Goal: Task Accomplishment & Management: Manage account settings

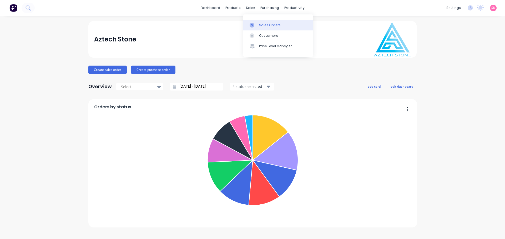
click at [256, 23] on div at bounding box center [253, 25] width 8 height 5
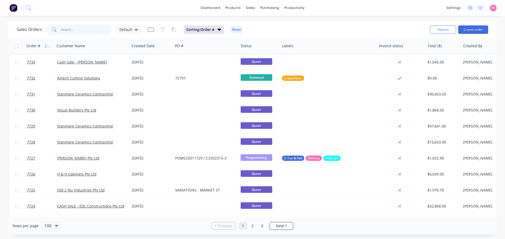
click at [70, 31] on input "text" at bounding box center [86, 29] width 51 height 11
type input "[PERSON_NAME]"
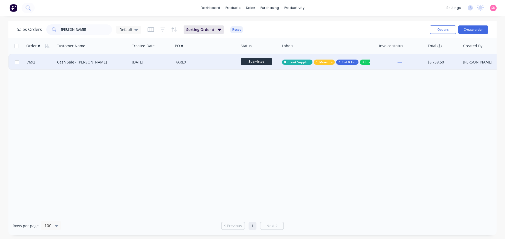
click at [111, 67] on div "Cash Sale - [PERSON_NAME]" at bounding box center [92, 62] width 75 height 16
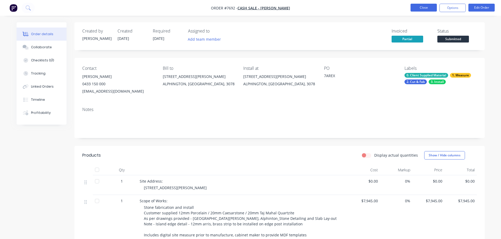
click at [419, 8] on button "Close" at bounding box center [423, 8] width 26 height 8
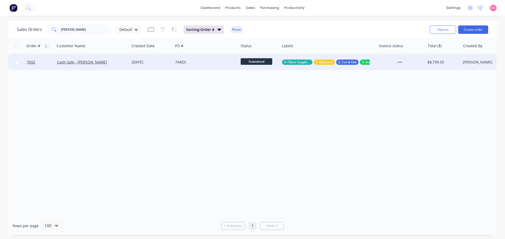
click at [130, 59] on div "[DATE]" at bounding box center [151, 62] width 43 height 16
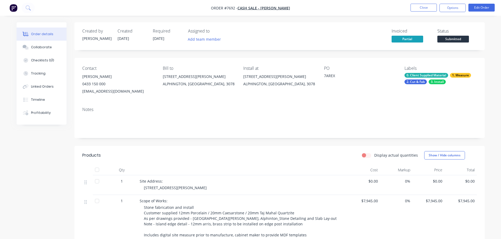
click at [62, 151] on div "Created by [PERSON_NAME] Created [DATE] Required [DATE] Assigned to Add team me…" at bounding box center [251, 230] width 468 height 416
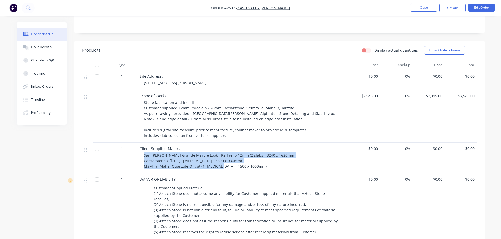
drag, startPoint x: 223, startPoint y: 167, endPoint x: 141, endPoint y: 154, distance: 83.1
click at [141, 154] on div "Client Supplied Material San [PERSON_NAME] Grande Marble Look - Raffaello 12mm …" at bounding box center [242, 158] width 210 height 31
copy span "San [PERSON_NAME] Grande Marble Look - Raffaello 12mm (2 slabs - 3240 x 1620mm)…"
click at [225, 172] on div "Client Supplied Material San [PERSON_NAME] Grande Marble Look - Raffaello 12mm …" at bounding box center [242, 158] width 210 height 31
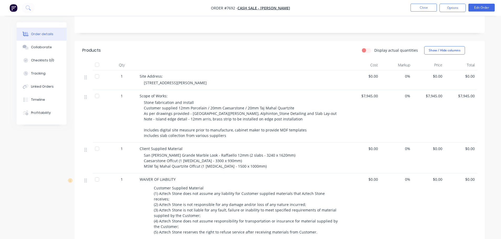
scroll to position [0, 0]
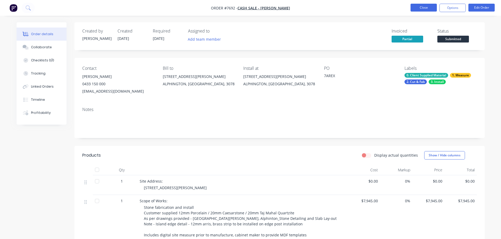
click at [418, 9] on button "Close" at bounding box center [423, 8] width 26 height 8
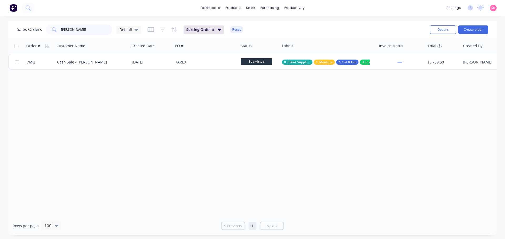
drag, startPoint x: 78, startPoint y: 29, endPoint x: 49, endPoint y: 30, distance: 28.4
click at [49, 30] on div "[PERSON_NAME]" at bounding box center [79, 29] width 66 height 11
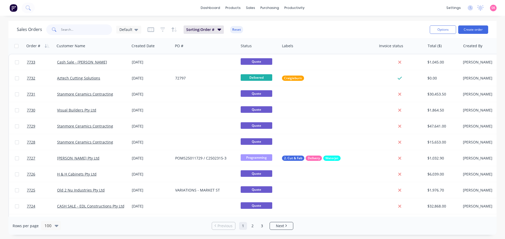
click at [83, 29] on input "text" at bounding box center [86, 29] width 51 height 11
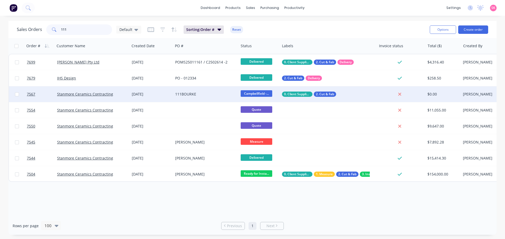
type input "111"
click at [144, 91] on div "[DATE]" at bounding box center [151, 94] width 43 height 16
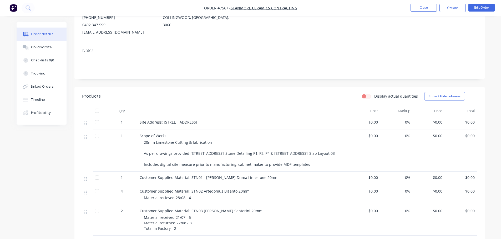
scroll to position [79, 0]
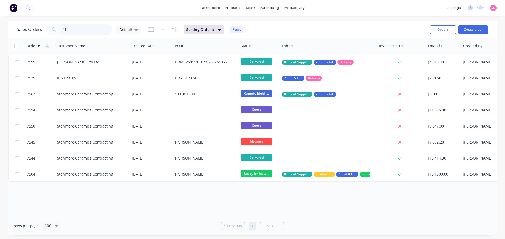
drag, startPoint x: 79, startPoint y: 31, endPoint x: 34, endPoint y: 32, distance: 44.2
click at [35, 31] on div "Sales Orders 111 Default" at bounding box center [79, 29] width 124 height 11
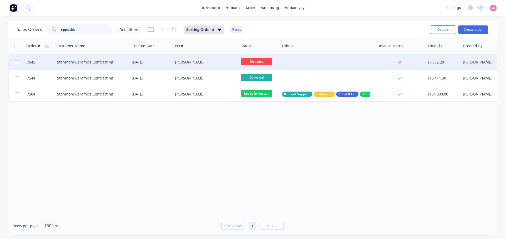
type input "rippleside"
click at [192, 65] on div "[PERSON_NAME]" at bounding box center [205, 62] width 65 height 16
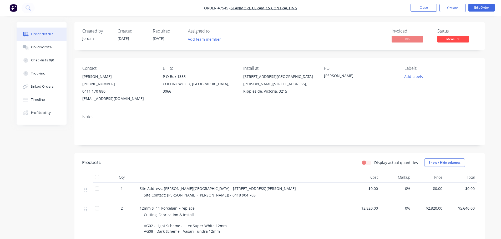
click at [446, 41] on span "Measure" at bounding box center [453, 39] width 32 height 7
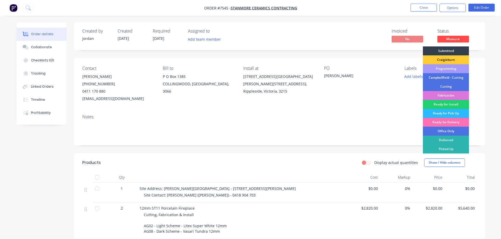
click at [453, 69] on div "Programming" at bounding box center [446, 68] width 46 height 9
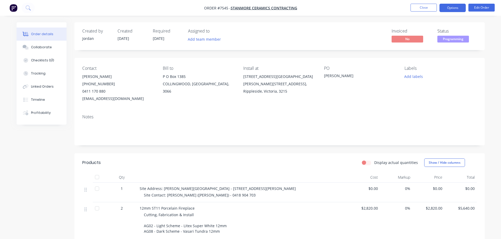
click at [443, 4] on button "Options" at bounding box center [452, 8] width 26 height 8
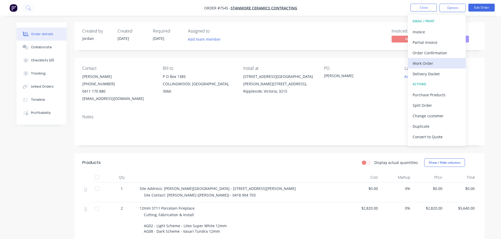
click at [449, 61] on div "Work Order" at bounding box center [436, 64] width 48 height 8
click at [449, 61] on div "Custom" at bounding box center [436, 64] width 48 height 8
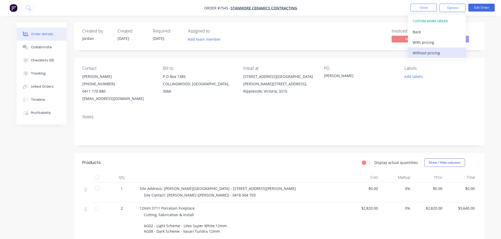
click at [449, 51] on div "Without pricing" at bounding box center [436, 53] width 48 height 8
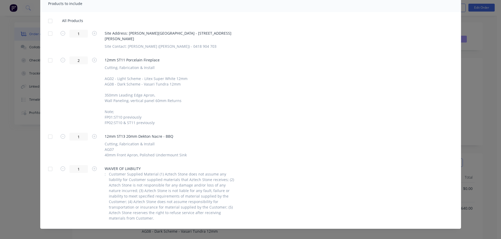
scroll to position [84, 0]
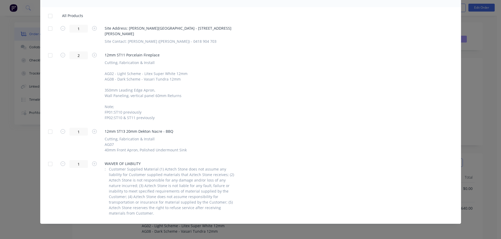
click at [47, 28] on div at bounding box center [50, 28] width 11 height 11
click at [45, 57] on div at bounding box center [50, 55] width 11 height 11
click at [51, 132] on div at bounding box center [50, 132] width 11 height 11
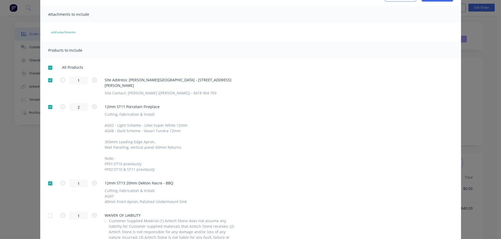
scroll to position [0, 0]
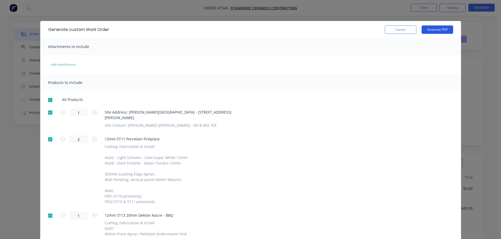
click at [431, 27] on button "Generate PDF" at bounding box center [437, 29] width 32 height 8
click at [394, 33] on button "Cancel" at bounding box center [401, 29] width 32 height 8
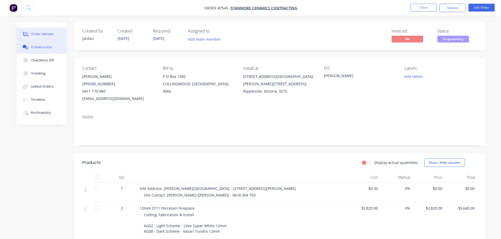
click at [55, 51] on button "Collaborate" at bounding box center [42, 47] width 50 height 13
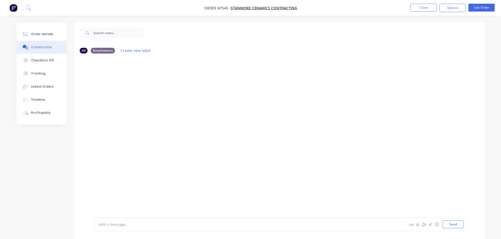
click at [104, 222] on div at bounding box center [235, 225] width 273 height 6
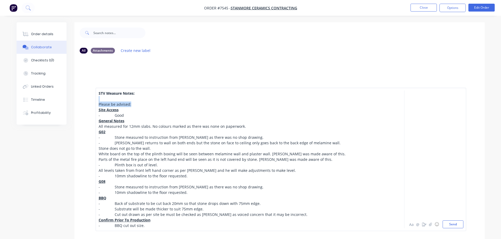
drag, startPoint x: 132, startPoint y: 106, endPoint x: 133, endPoint y: 99, distance: 6.9
click at [133, 99] on div "STV Measure Notes: Please be advised: Site Access - Good General Notes All meas…" at bounding box center [235, 160] width 273 height 138
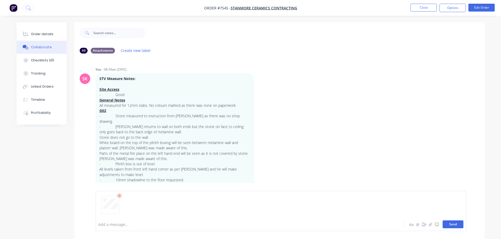
click at [462, 226] on button "Send" at bounding box center [452, 225] width 21 height 8
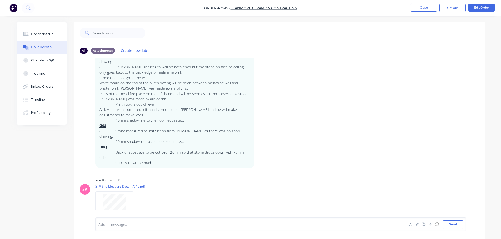
click at [438, 11] on ul "Close Options Edit Order" at bounding box center [452, 8] width 97 height 8
click at [432, 8] on button "Close" at bounding box center [423, 8] width 26 height 8
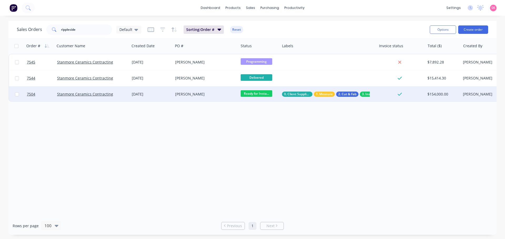
click at [262, 93] on span "Ready for Insta..." at bounding box center [257, 93] width 32 height 7
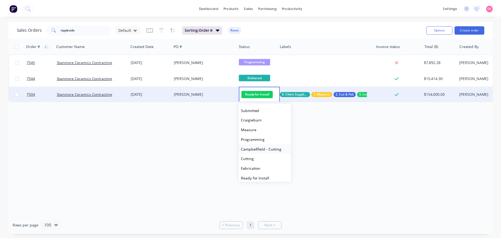
scroll to position [52, 0]
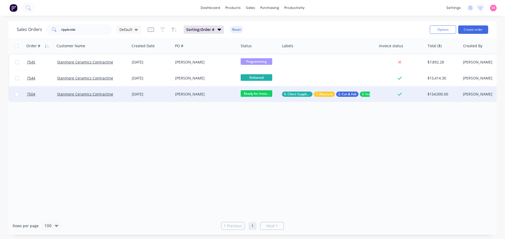
click at [198, 94] on div "[PERSON_NAME]" at bounding box center [204, 94] width 58 height 5
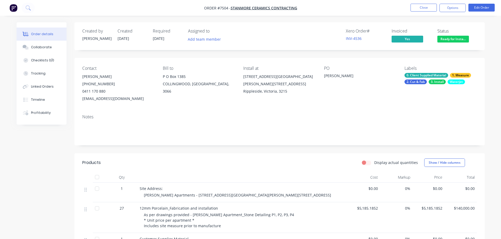
click at [449, 39] on span "Ready for Insta..." at bounding box center [453, 39] width 32 height 7
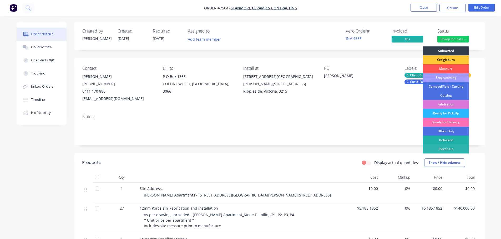
click at [436, 138] on div "Delivered" at bounding box center [446, 140] width 46 height 9
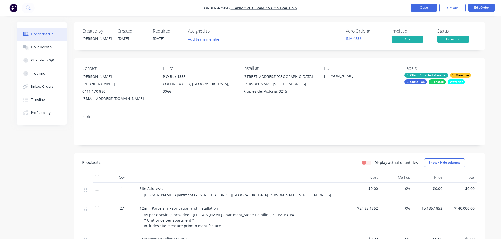
click at [422, 9] on button "Close" at bounding box center [423, 8] width 26 height 8
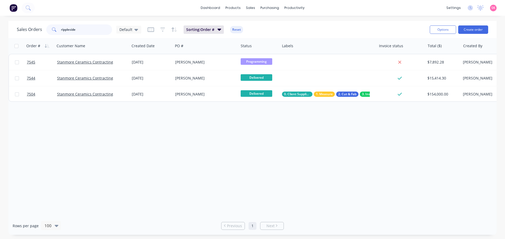
drag, startPoint x: 83, startPoint y: 30, endPoint x: 10, endPoint y: 33, distance: 73.4
click at [12, 34] on div "Sales Orders rippleside Default Sorting: Order # Reset Options Create order" at bounding box center [252, 29] width 488 height 17
type input "111"
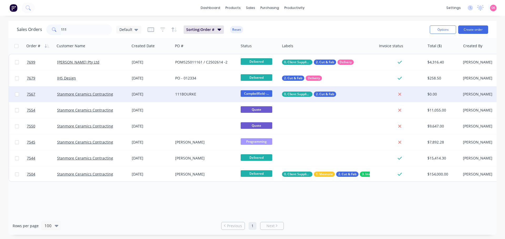
click at [170, 98] on div "[DATE]" at bounding box center [151, 94] width 43 height 16
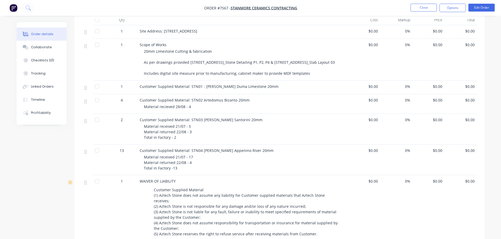
click at [419, 6] on button "Close" at bounding box center [423, 8] width 26 height 8
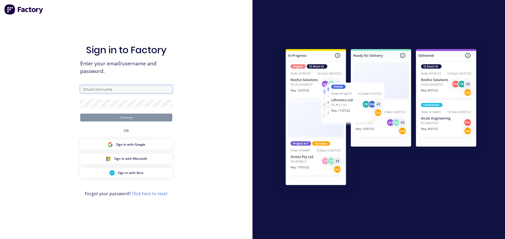
type input "[EMAIL_ADDRESS][DOMAIN_NAME]"
click at [147, 120] on button "Continue" at bounding box center [126, 118] width 92 height 8
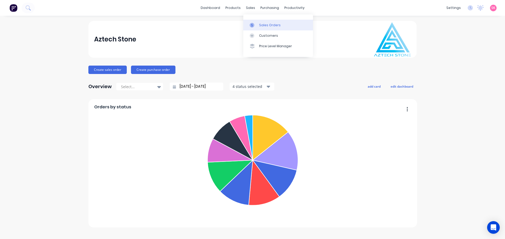
click at [254, 22] on link "Sales Orders" at bounding box center [278, 25] width 70 height 11
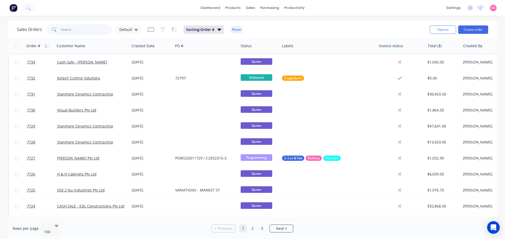
click at [94, 32] on input "text" at bounding box center [86, 29] width 51 height 11
type input "[PERSON_NAME]"
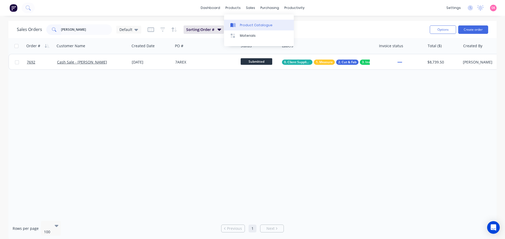
click at [247, 25] on div "Product Catalogue" at bounding box center [256, 25] width 33 height 5
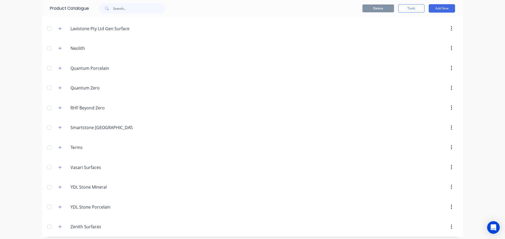
scroll to position [298, 0]
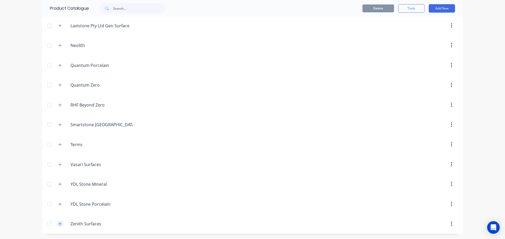
click at [57, 227] on button "button" at bounding box center [60, 224] width 7 height 7
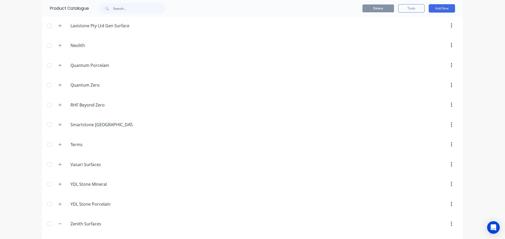
scroll to position [316, 0]
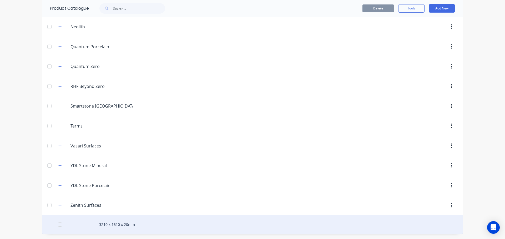
click at [109, 221] on div "3210 x 1610 x 20mm" at bounding box center [252, 225] width 421 height 19
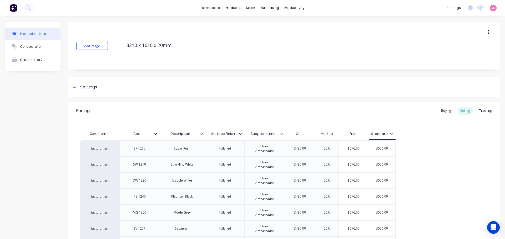
scroll to position [131, 0]
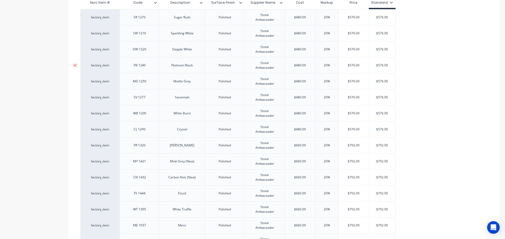
click at [77, 67] on div at bounding box center [74, 65] width 13 height 13
click at [75, 160] on icon at bounding box center [75, 161] width 4 height 5
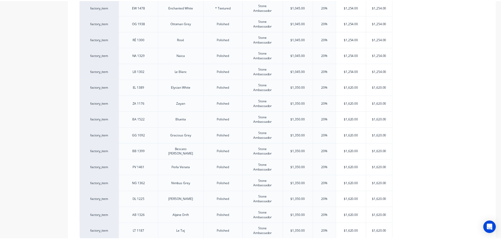
scroll to position [0, 0]
click link "Sales Orders"
drag, startPoint x: 84, startPoint y: 30, endPoint x: 68, endPoint y: 32, distance: 16.5
click input "[PERSON_NAME]"
type input "a"
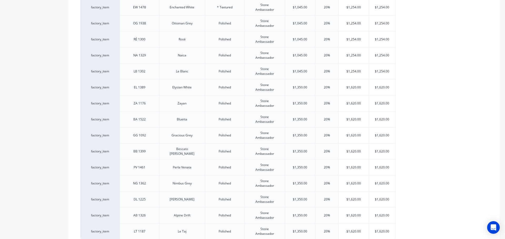
type input "JOSH"
click div "[DATE]"
click div "Collaborate"
click div "Add a message... Aa @ ☺ Send"
click div
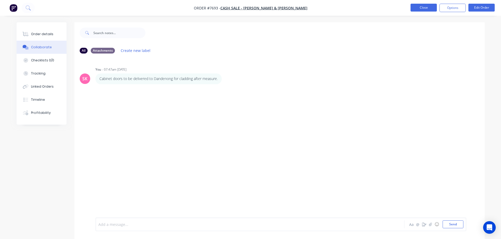
click at [418, 10] on button "Close" at bounding box center [423, 8] width 26 height 8
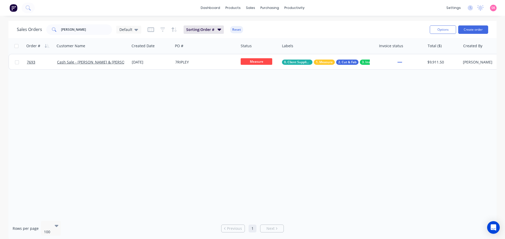
click at [204, 101] on div "Order # Customer Name Created Date PO # Status Labels Invoice status Total ($) …" at bounding box center [252, 127] width 488 height 179
drag, startPoint x: 70, startPoint y: 33, endPoint x: 35, endPoint y: 30, distance: 35.6
click at [35, 30] on div "Sales Orders JOSH Default" at bounding box center [79, 29] width 124 height 11
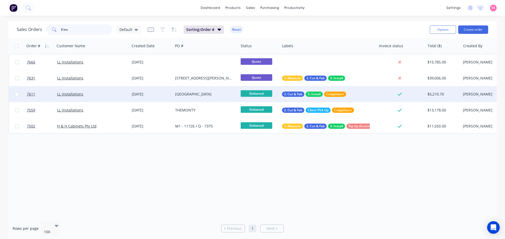
type input "ll ins"
click at [118, 93] on div "LL Installations" at bounding box center [90, 94] width 67 height 5
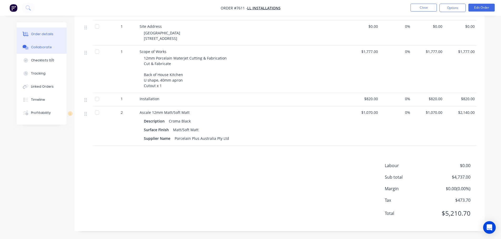
click at [411, 9] on button "Close" at bounding box center [423, 8] width 26 height 8
drag, startPoint x: 105, startPoint y: 33, endPoint x: 1, endPoint y: 32, distance: 104.6
click div "Sales Orders ll ins Default Sorting: Order # Reset Options Create order Order #…"
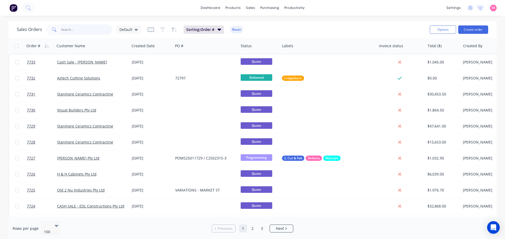
click at [82, 29] on input "text" at bounding box center [86, 29] width 51 height 11
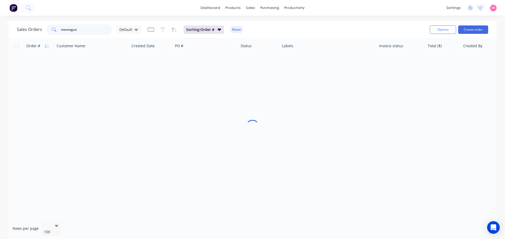
type input "montague"
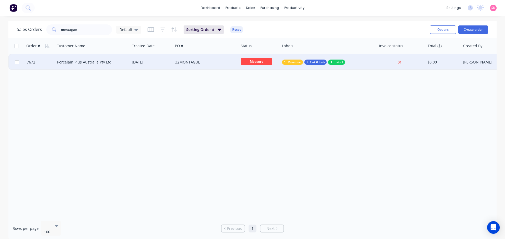
click at [113, 61] on div "Porcelain Plus Australia Pty Ltd" at bounding box center [90, 62] width 67 height 5
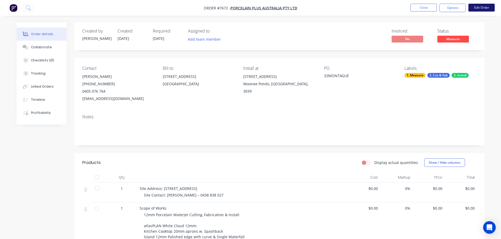
click at [474, 4] on button "Edit Order" at bounding box center [481, 8] width 26 height 8
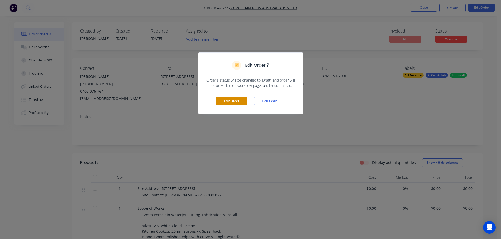
click at [233, 102] on button "Edit Order" at bounding box center [232, 101] width 32 height 8
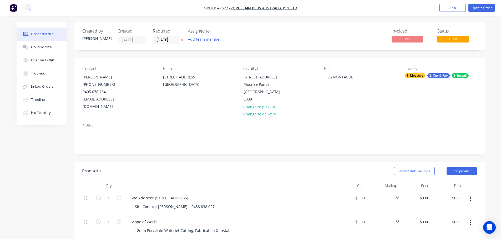
click at [170, 36] on label "22/09/25" at bounding box center [166, 40] width 26 height 8
click at [170, 36] on input "22/09/25" at bounding box center [166, 40] width 26 height 8
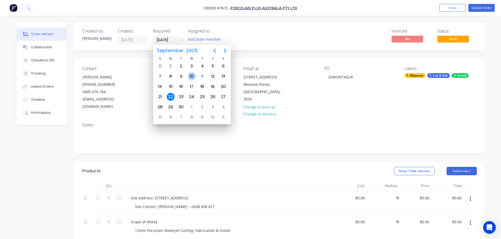
click at [195, 78] on div "10" at bounding box center [192, 77] width 8 height 8
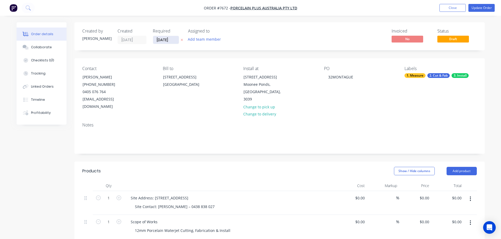
click at [165, 39] on input "[DATE]" at bounding box center [166, 40] width 26 height 8
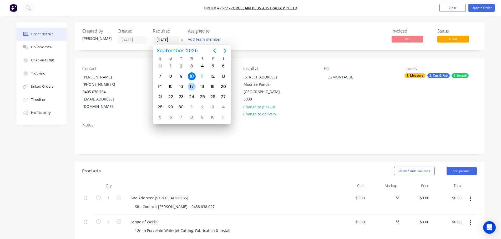
click at [187, 86] on div "17" at bounding box center [191, 87] width 11 height 10
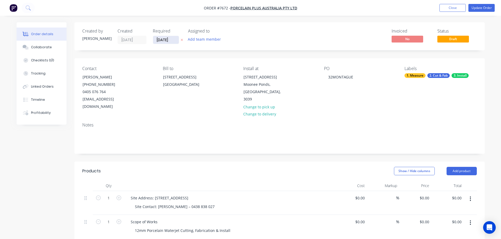
click at [166, 42] on input "17/09/25" at bounding box center [166, 40] width 26 height 8
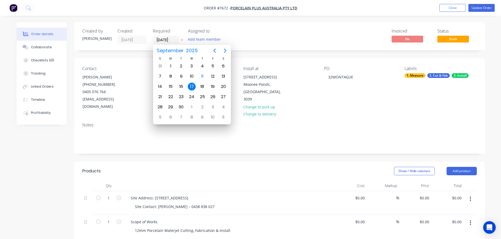
click at [192, 94] on div "24" at bounding box center [192, 97] width 8 height 8
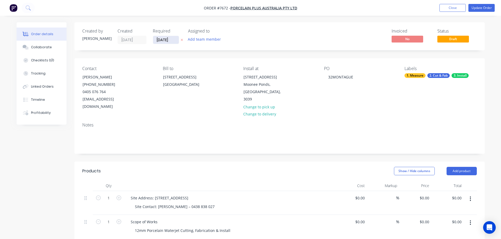
click at [169, 40] on input "24/09/25" at bounding box center [166, 40] width 26 height 8
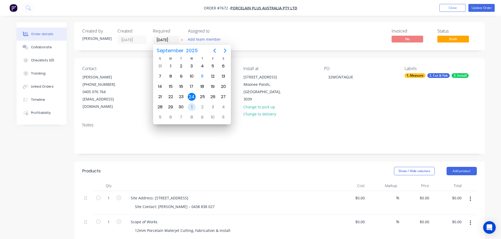
click at [194, 106] on div "1" at bounding box center [192, 107] width 8 height 8
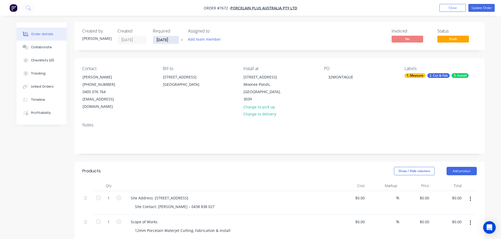
click at [169, 39] on input "01/10/25" at bounding box center [166, 40] width 26 height 8
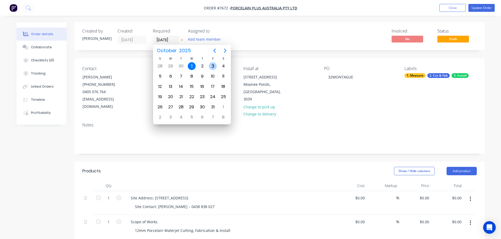
click at [212, 68] on div "3" at bounding box center [213, 66] width 8 height 8
type input "03/10/25"
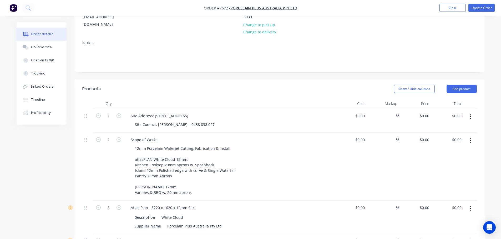
scroll to position [26, 0]
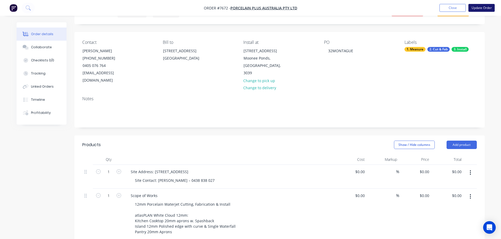
click at [478, 7] on button "Update Order" at bounding box center [481, 8] width 26 height 8
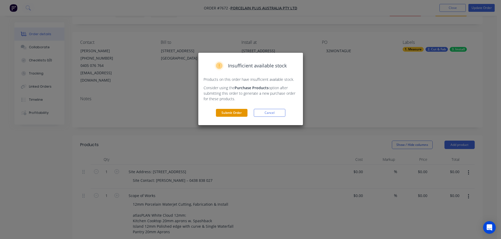
click at [234, 117] on button "Submit Order" at bounding box center [232, 113] width 32 height 8
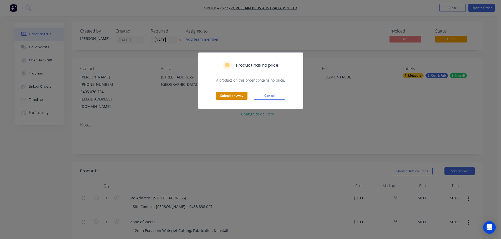
click at [241, 99] on button "Submit anyway" at bounding box center [232, 96] width 32 height 8
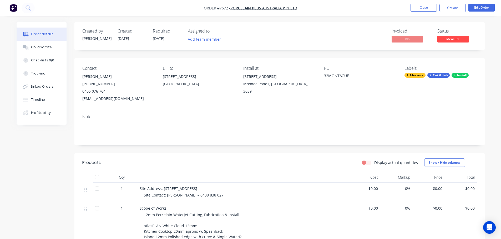
click at [459, 38] on span "Measure" at bounding box center [453, 39] width 32 height 7
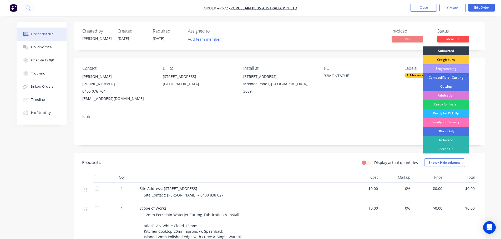
click at [451, 68] on div "Programming" at bounding box center [446, 68] width 46 height 9
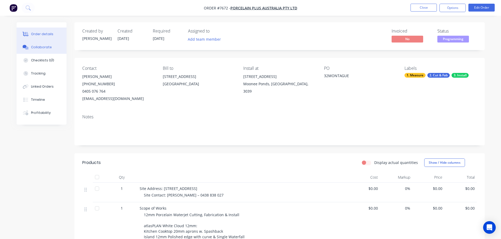
click at [52, 48] on button "Collaborate" at bounding box center [42, 47] width 50 height 13
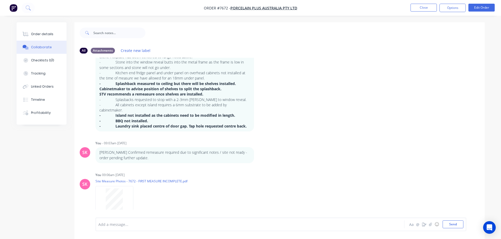
scroll to position [8, 0]
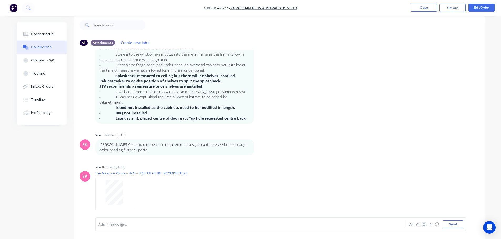
click at [129, 223] on div at bounding box center [235, 225] width 273 height 6
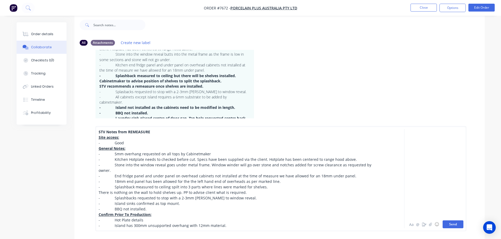
click at [458, 226] on button "Send" at bounding box center [452, 225] width 21 height 8
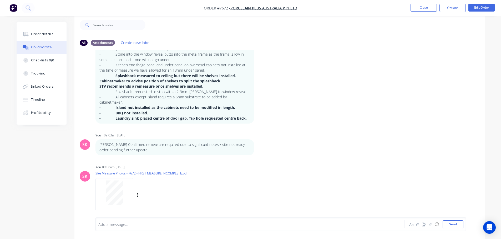
scroll to position [203, 0]
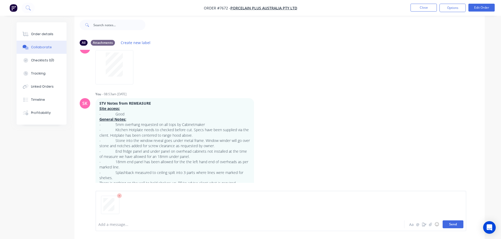
click at [453, 226] on button "Send" at bounding box center [452, 225] width 21 height 8
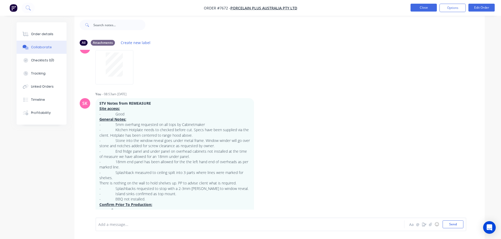
click at [424, 8] on button "Close" at bounding box center [423, 8] width 26 height 8
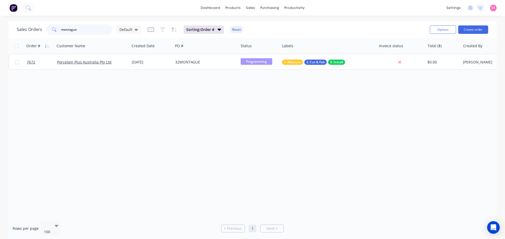
drag, startPoint x: 88, startPoint y: 32, endPoint x: 16, endPoint y: 29, distance: 71.8
click at [19, 29] on div "Sales Orders montague Default" at bounding box center [79, 29] width 124 height 11
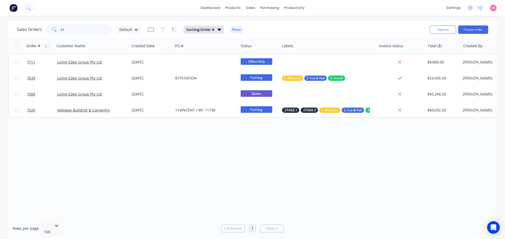
type input "L"
